Goal: Task Accomplishment & Management: Manage account settings

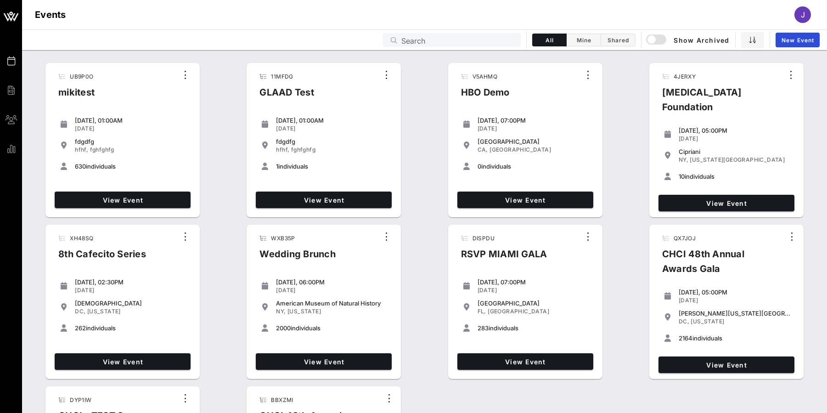
click at [441, 37] on input "Search" at bounding box center [458, 40] width 114 height 12
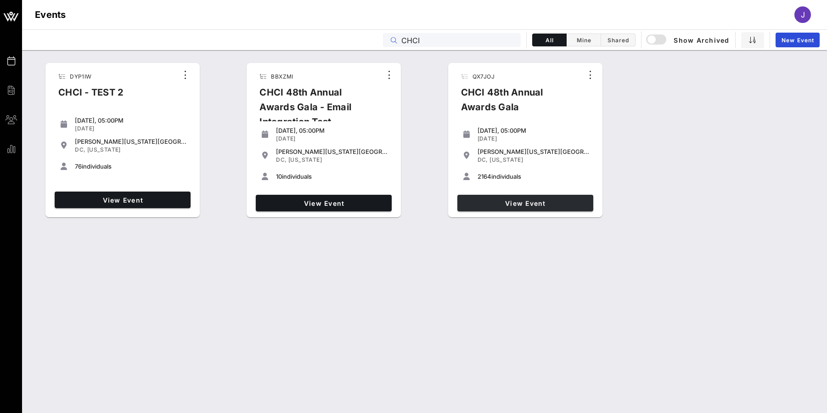
type input "CHCI"
click at [484, 207] on span "View Event" at bounding box center [525, 203] width 129 height 8
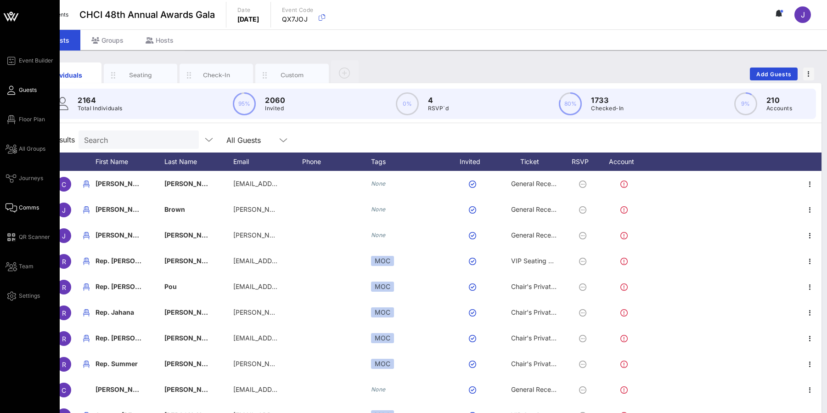
click at [11, 208] on icon at bounding box center [11, 207] width 11 height 1
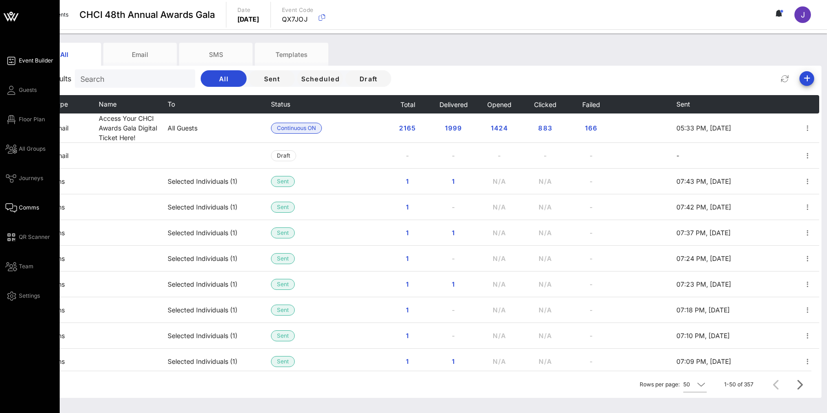
click at [29, 62] on span "Event Builder" at bounding box center [36, 60] width 34 height 8
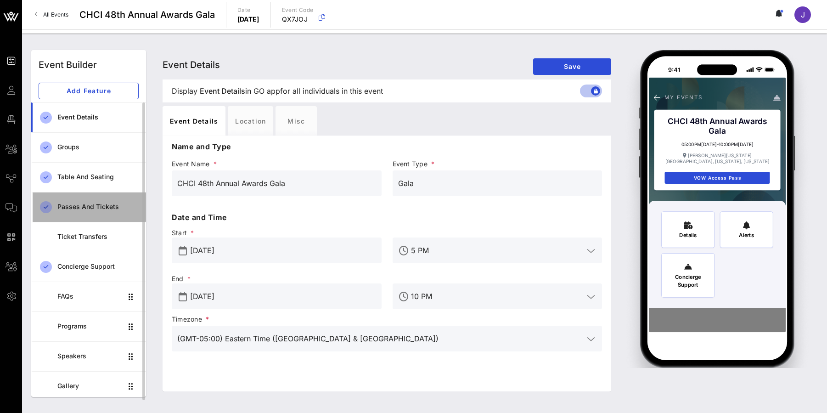
click at [73, 211] on div "Passes and Tickets" at bounding box center [97, 206] width 81 height 19
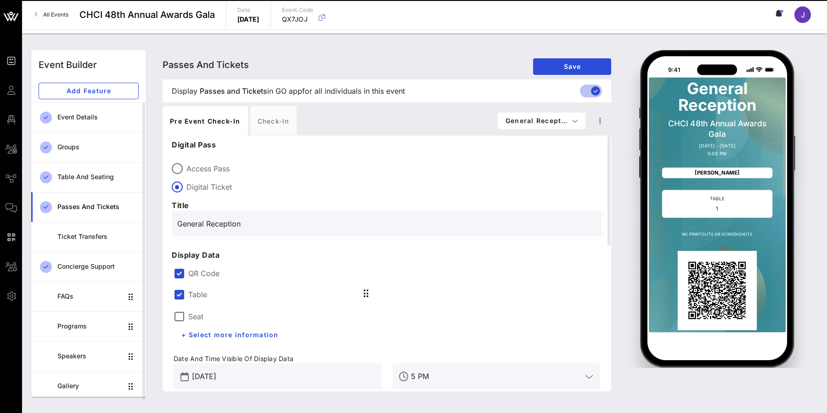
scroll to position [67, 0]
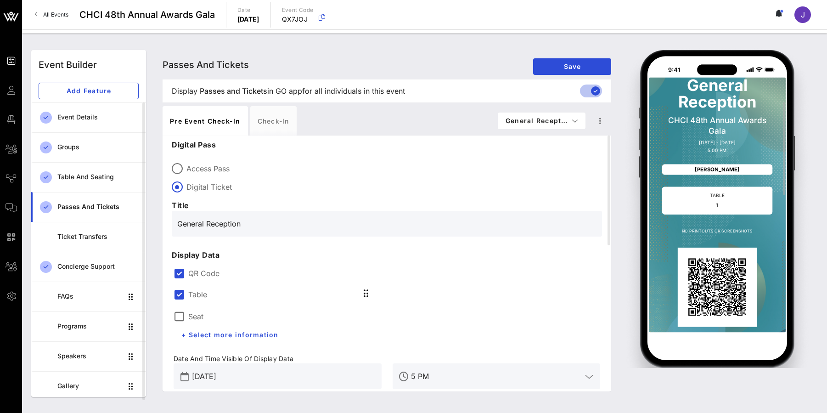
click at [182, 297] on div at bounding box center [179, 295] width 16 height 16
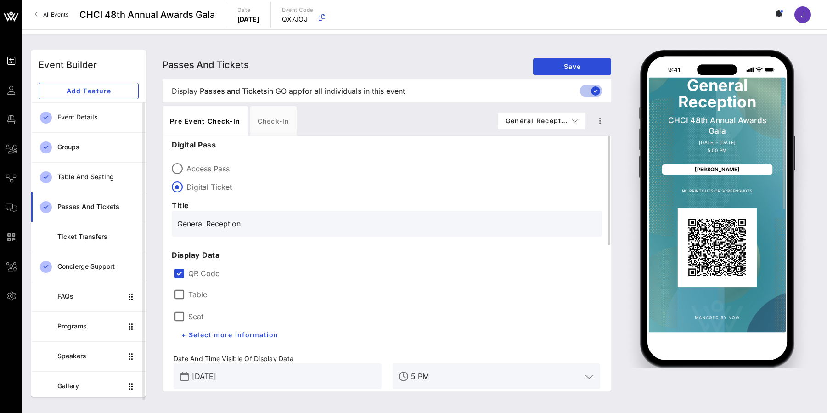
click at [187, 294] on div "Table" at bounding box center [191, 294] width 34 height 11
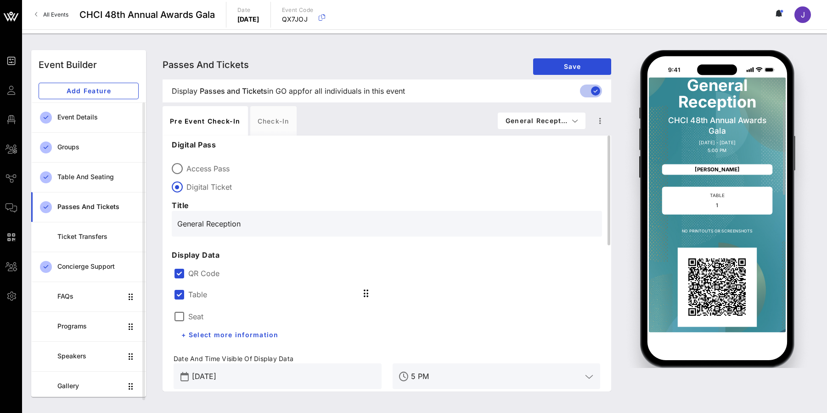
click at [187, 315] on div "Seat" at bounding box center [189, 316] width 30 height 11
click at [574, 118] on icon "button" at bounding box center [575, 121] width 7 height 6
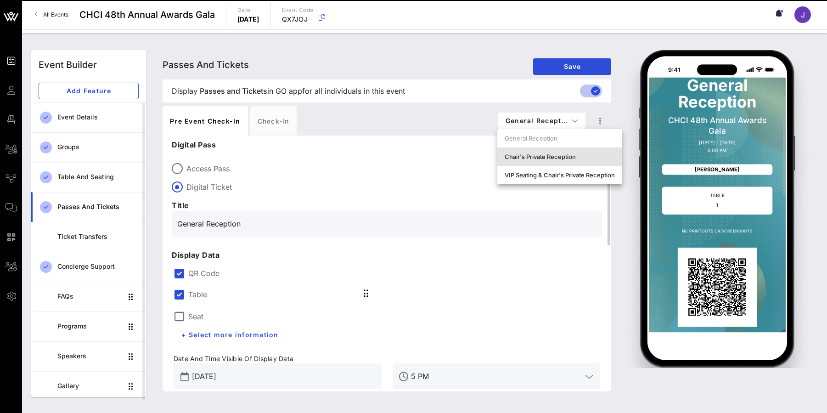
click at [566, 153] on div "Chair's Private Reception" at bounding box center [560, 156] width 110 height 7
type input "Chair's Private Reception and Awards Gala"
type input "#ffffff"
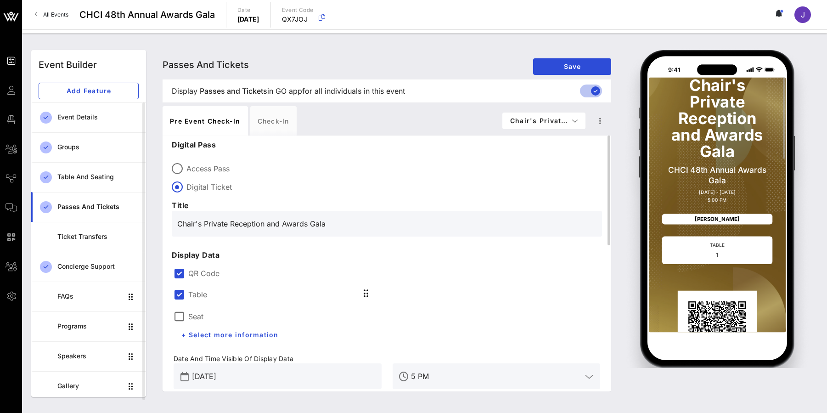
scroll to position [34, 0]
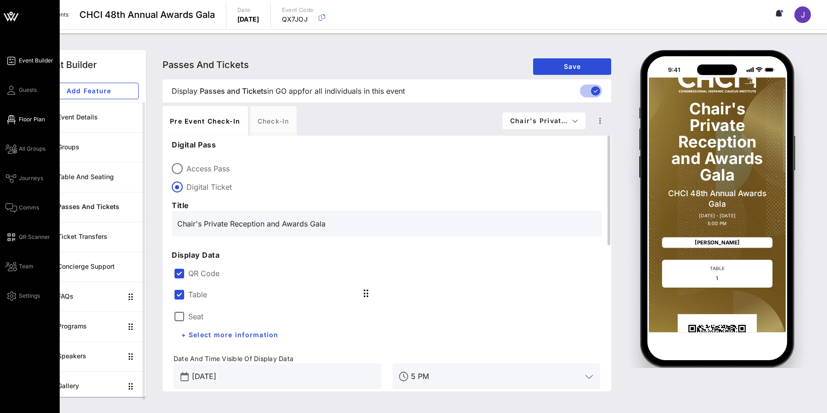
click at [20, 121] on span "Floor Plan" at bounding box center [32, 119] width 26 height 8
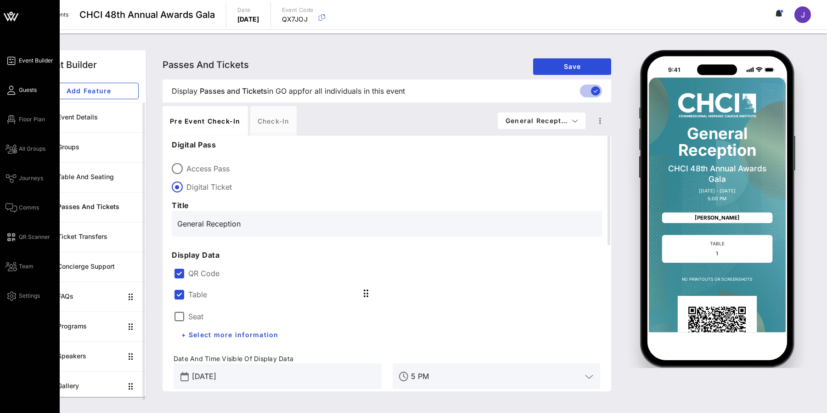
click at [14, 90] on icon at bounding box center [11, 90] width 11 height 1
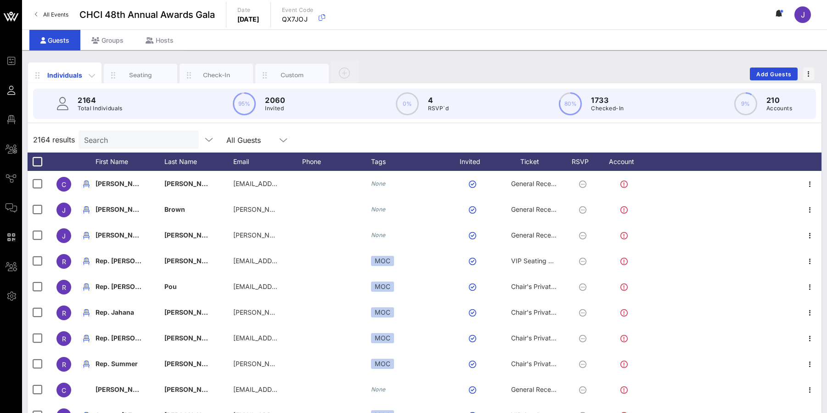
click at [66, 78] on div "Individuals" at bounding box center [65, 75] width 41 height 10
click at [222, 76] on div "Check-In" at bounding box center [216, 75] width 41 height 9
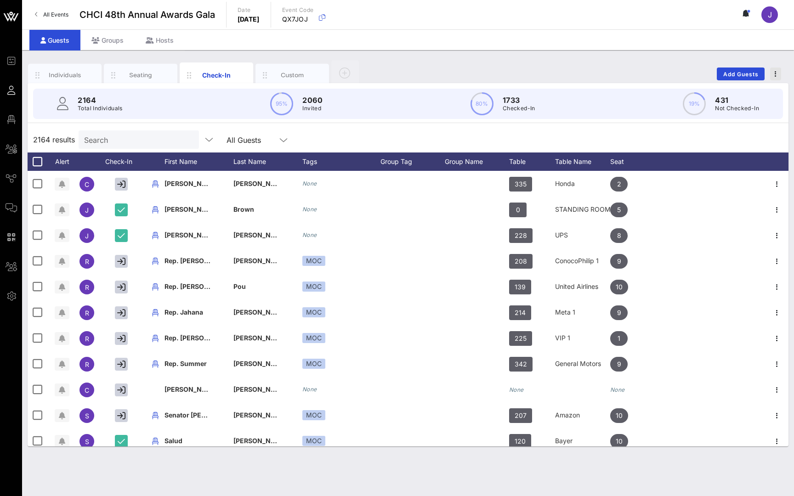
click at [773, 77] on button "button" at bounding box center [775, 74] width 11 height 13
click at [767, 91] on div "Export To CSV" at bounding box center [758, 89] width 44 height 7
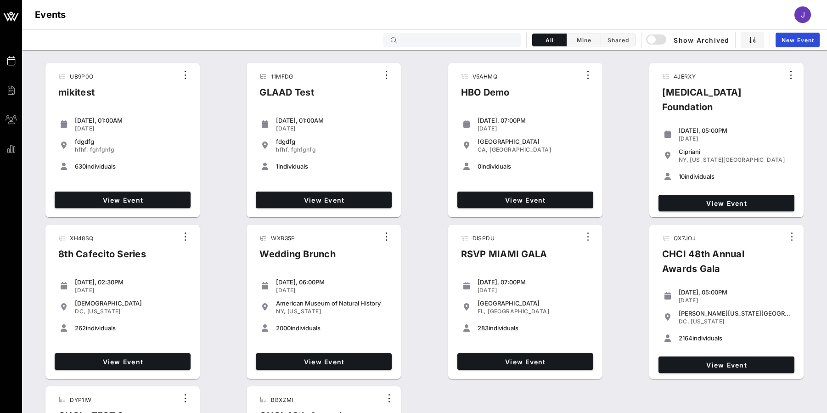
click at [416, 41] on input "text" at bounding box center [458, 40] width 114 height 12
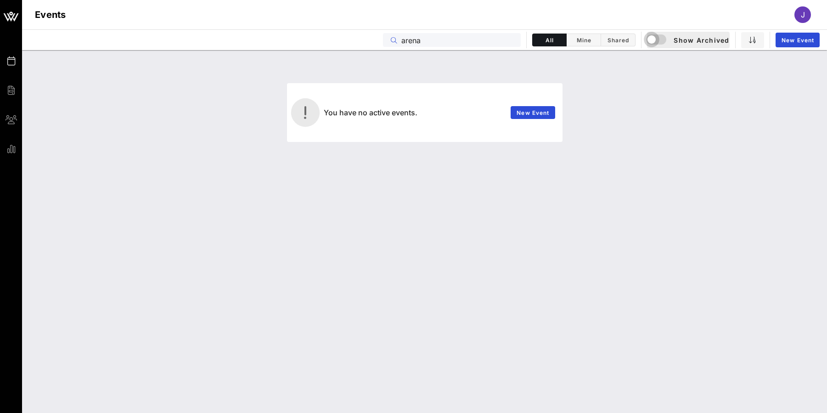
type input "arena"
click at [657, 40] on div "button" at bounding box center [651, 39] width 13 height 13
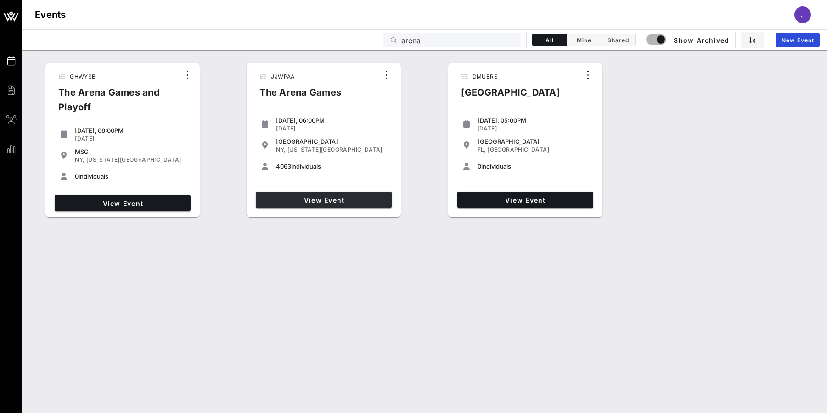
click at [301, 197] on span "View Event" at bounding box center [323, 200] width 129 height 8
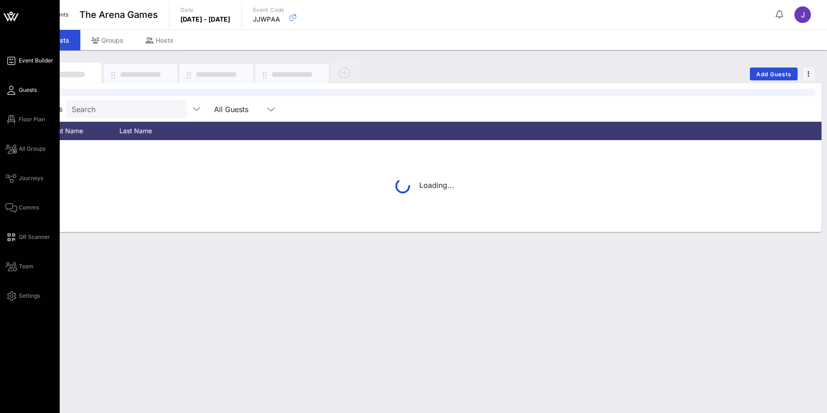
click at [29, 61] on span "Event Builder" at bounding box center [36, 60] width 34 height 8
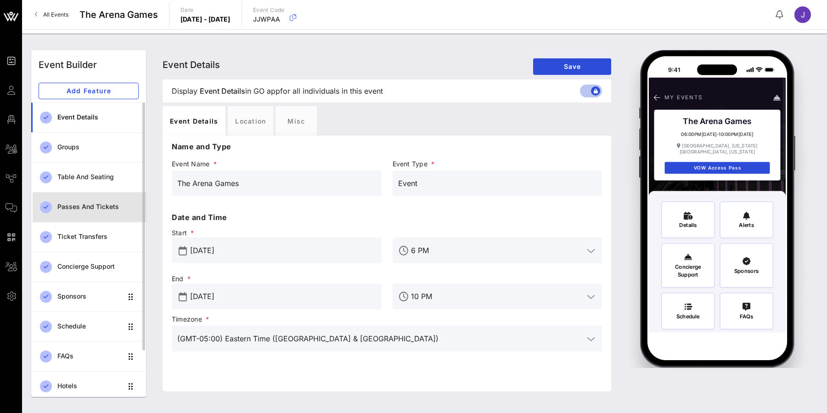
click at [95, 203] on div "Passes and Tickets" at bounding box center [97, 206] width 81 height 19
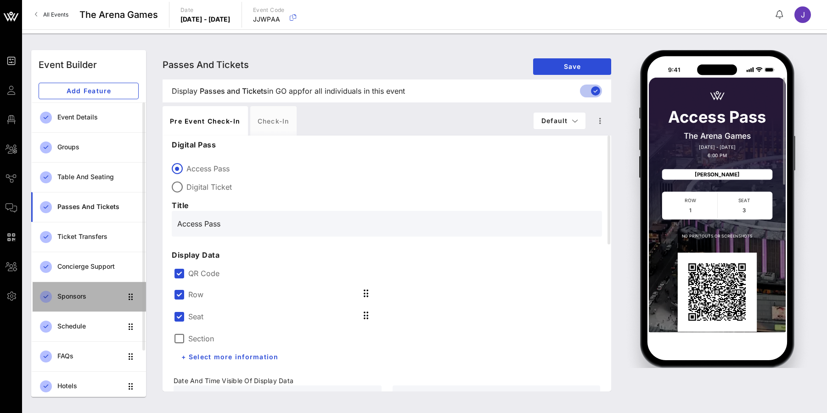
click at [80, 301] on div "Sponsors" at bounding box center [89, 296] width 65 height 19
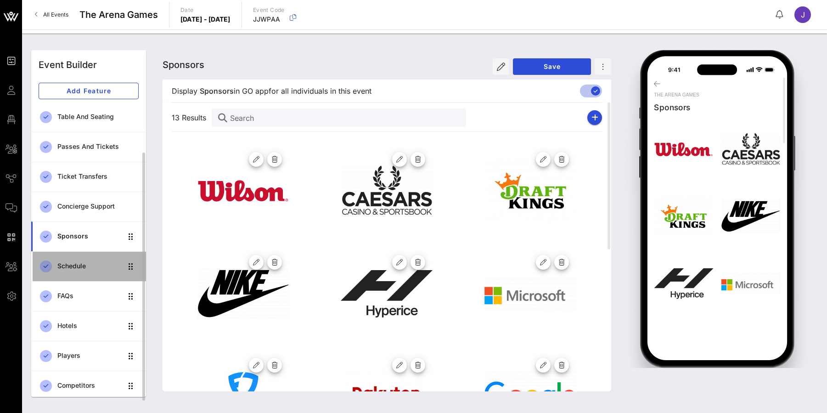
click at [76, 267] on div "Schedule" at bounding box center [89, 266] width 65 height 8
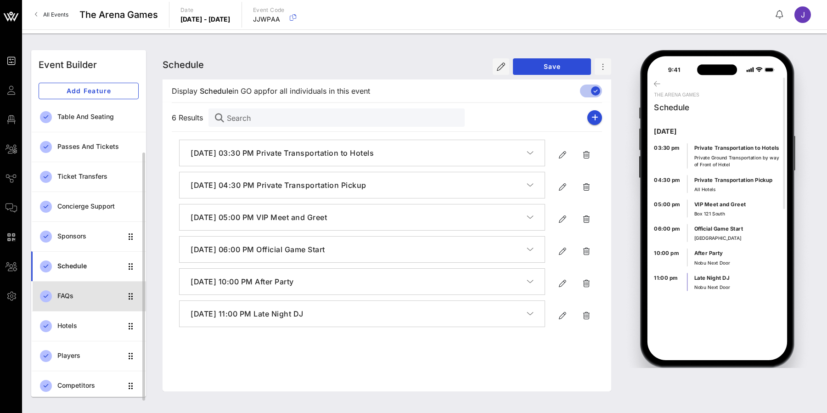
click at [75, 298] on div "FAQs" at bounding box center [89, 296] width 65 height 8
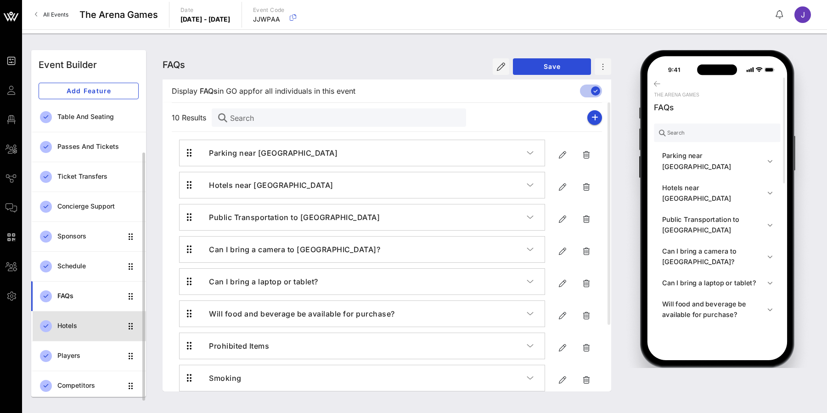
click at [74, 323] on div "Hotels" at bounding box center [89, 326] width 65 height 8
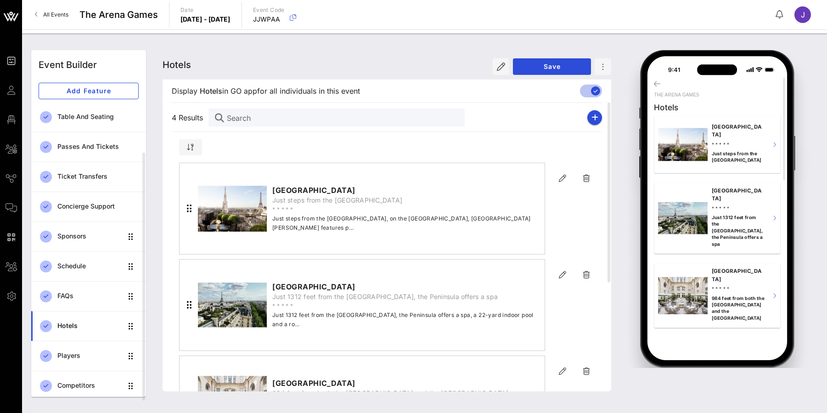
click at [49, 10] on link "All Events" at bounding box center [51, 14] width 45 height 15
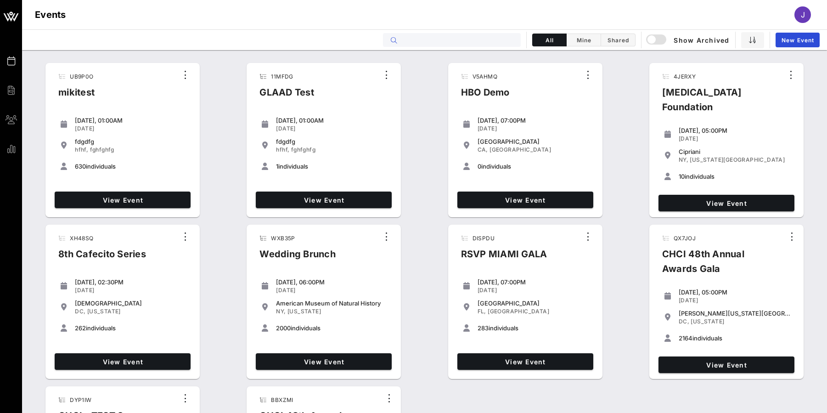
click at [431, 36] on input "text" at bounding box center [458, 40] width 114 height 12
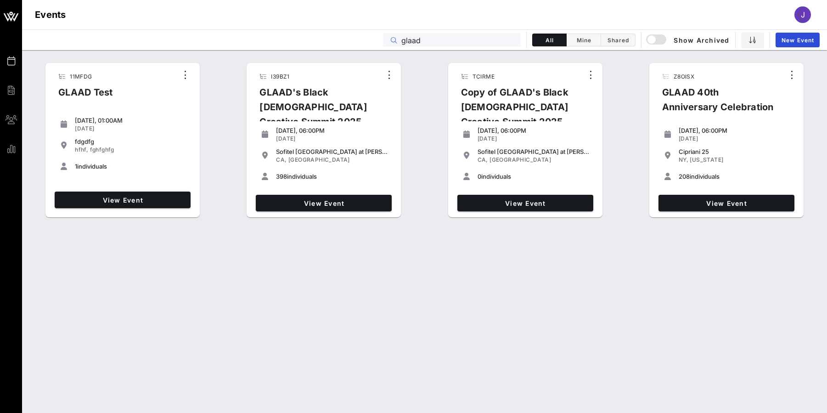
type input "Glad"
